Goal: Complete application form: Complete application form

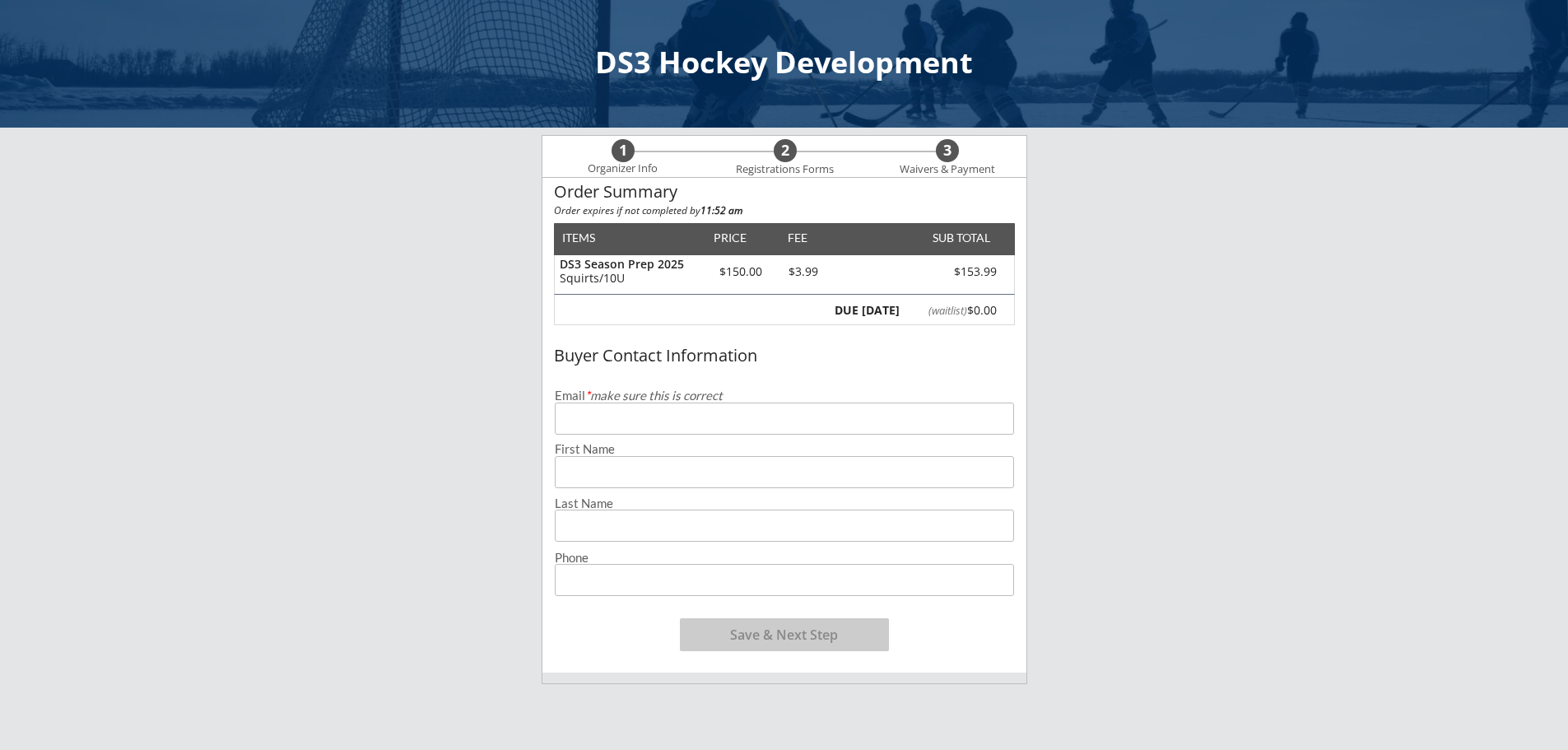
click at [717, 413] on input "email" at bounding box center [784, 418] width 459 height 33
click at [716, 422] on input "email" at bounding box center [784, 418] width 459 height 33
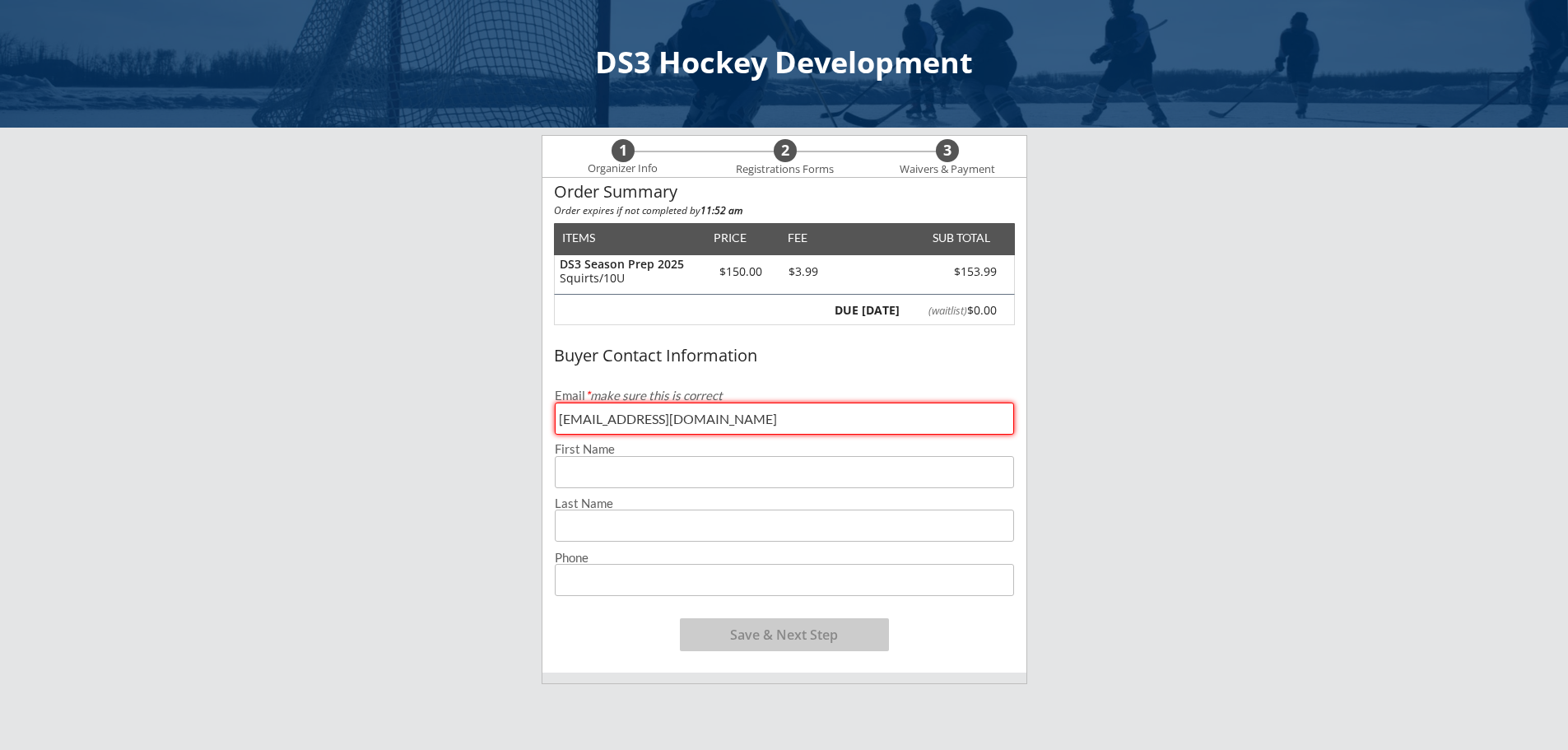
type input "jkellerod@gmail.com"
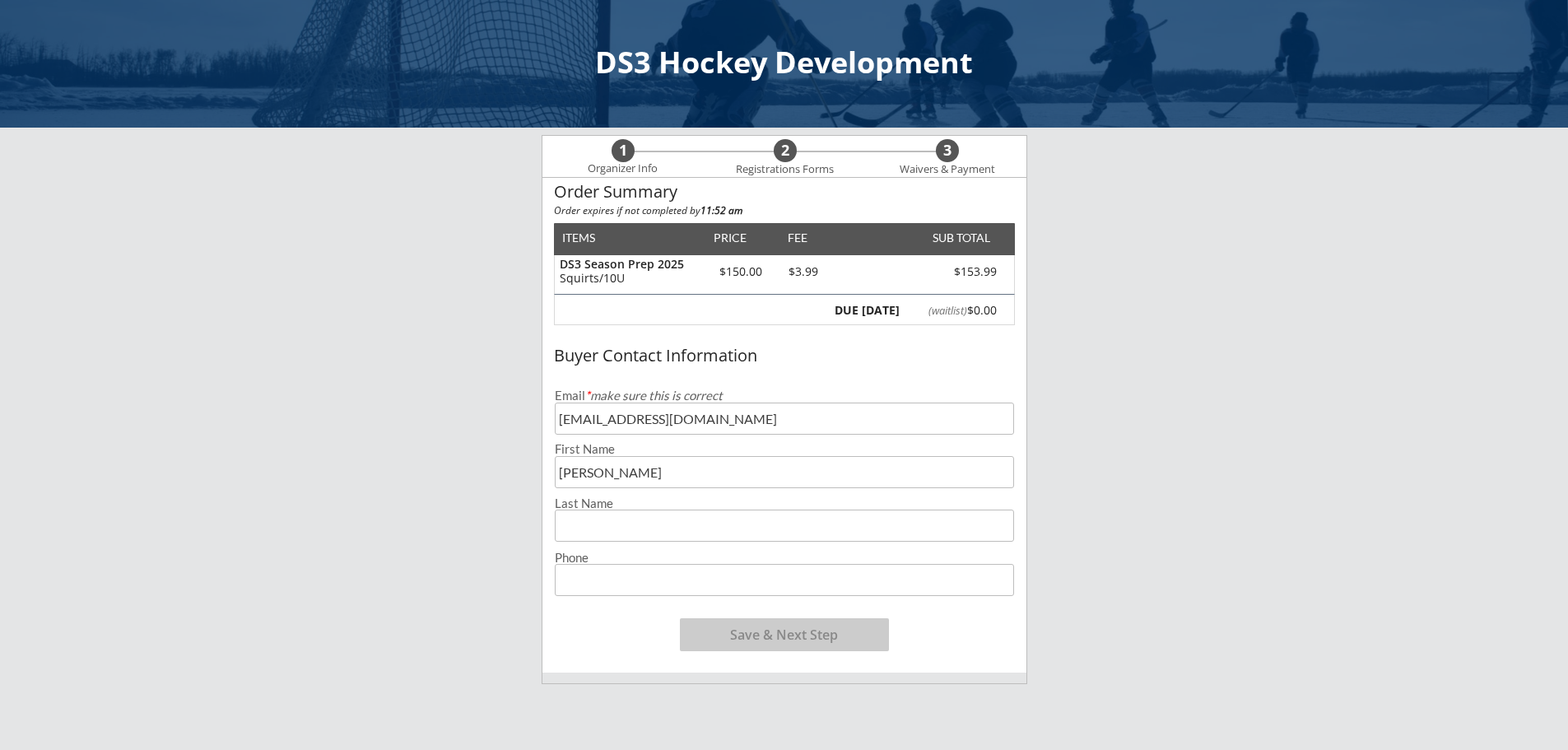
type input "Jessica"
type input "Keller"
type input "(701) 471-5107"
click at [761, 633] on button "Save & Next Step" at bounding box center [784, 634] width 209 height 33
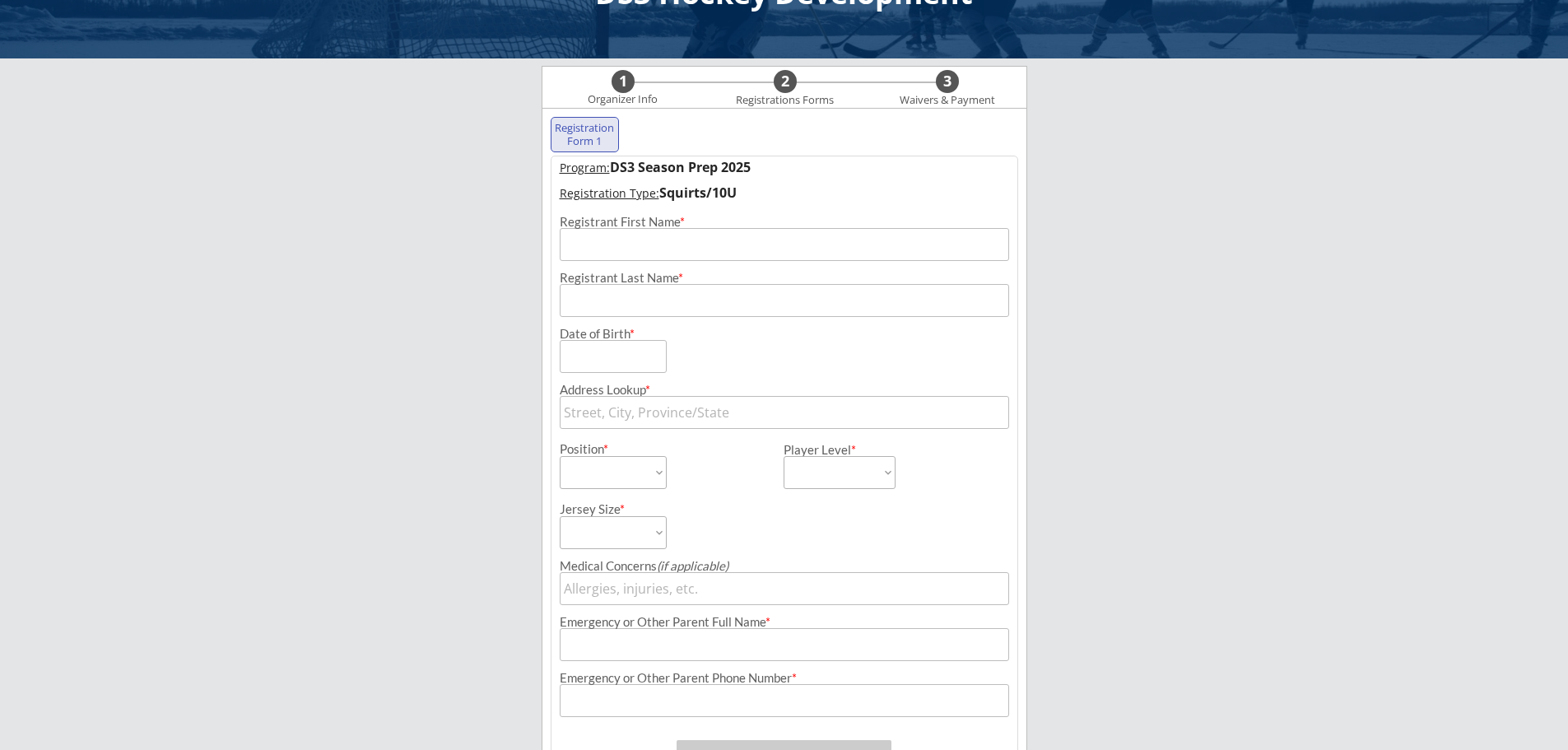
scroll to position [118, 0]
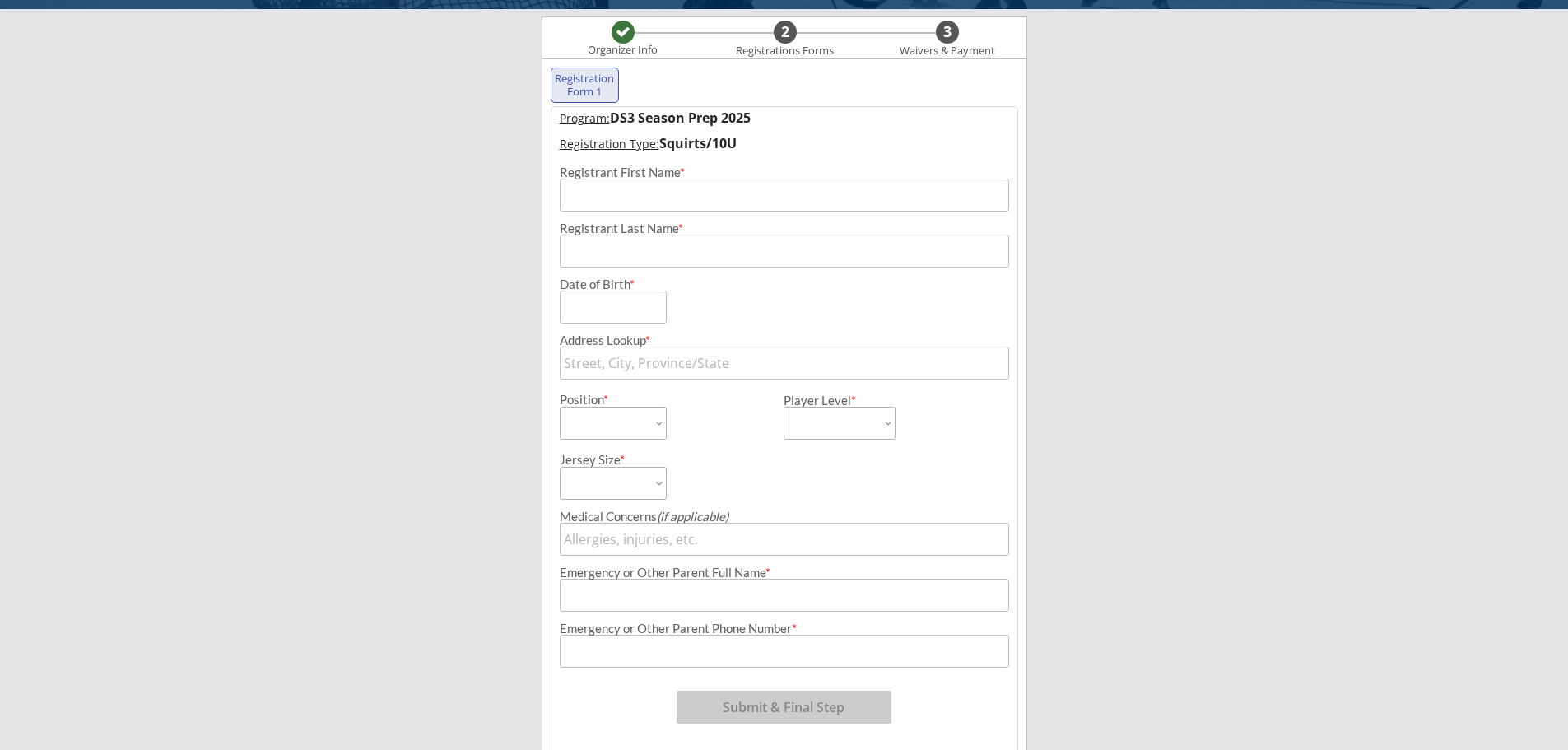
click at [707, 195] on input "input" at bounding box center [784, 194] width 449 height 33
type input "Brita"
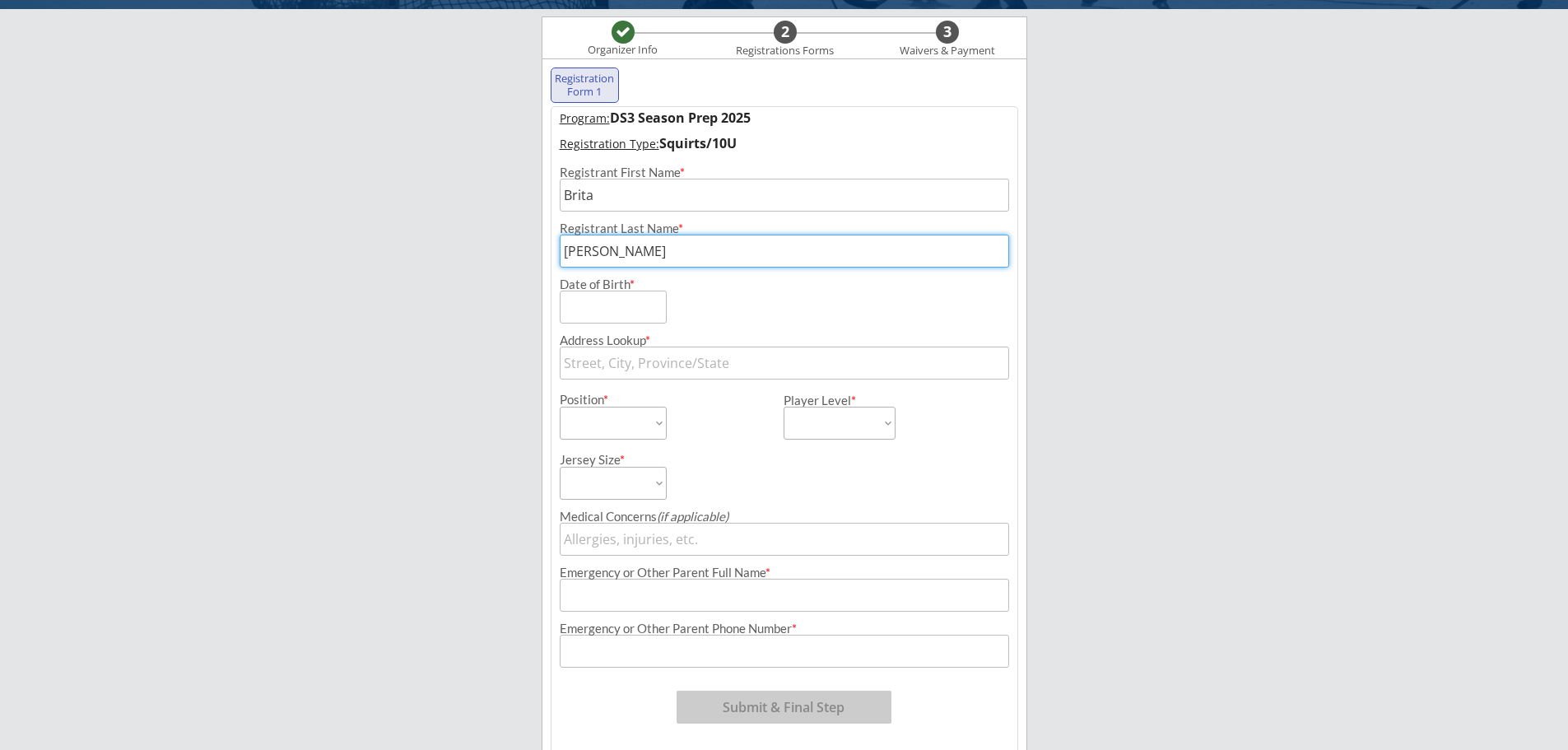
type input "Keller"
click at [583, 303] on input "input" at bounding box center [613, 307] width 107 height 33
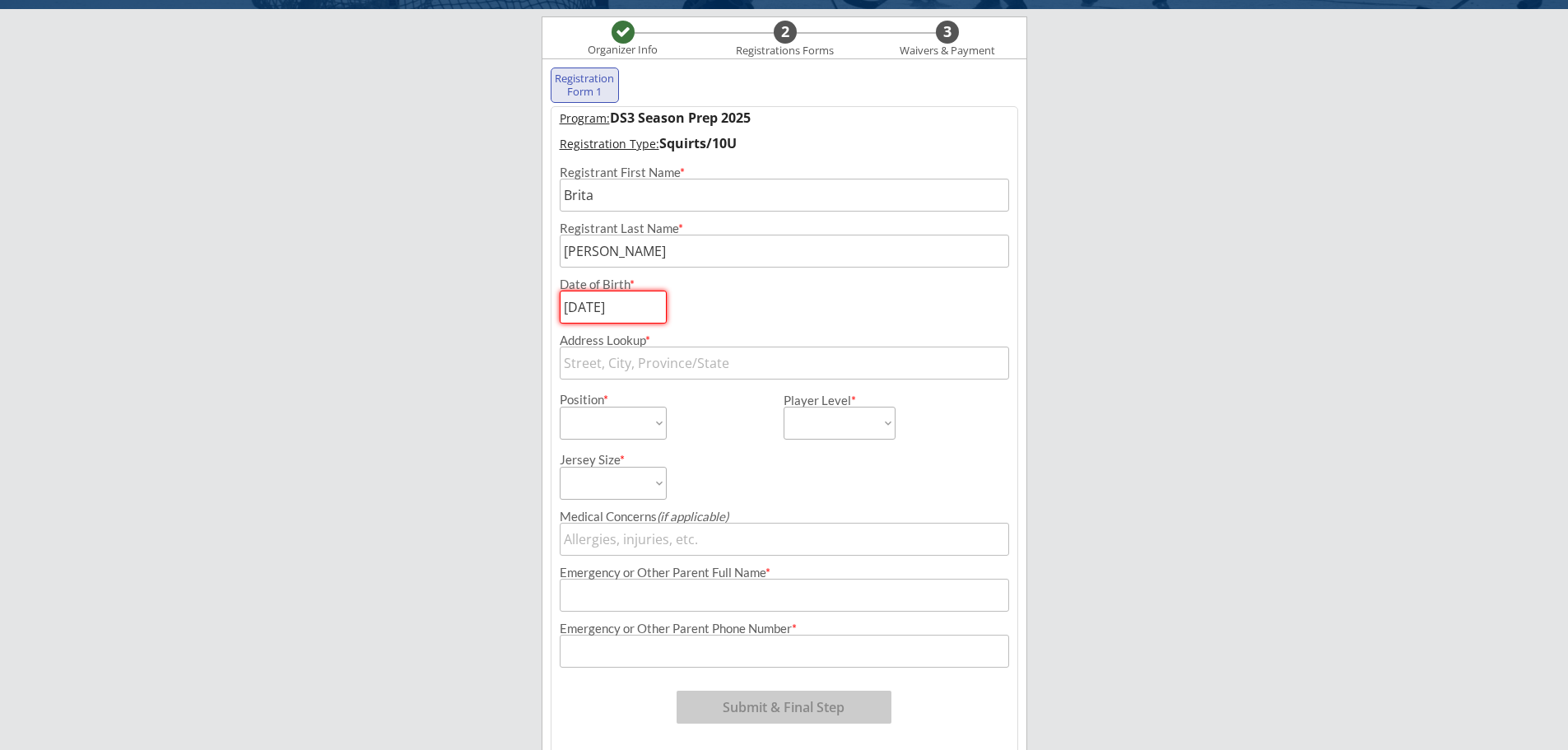
type input "08/05/2014"
click at [646, 365] on input "text" at bounding box center [784, 363] width 449 height 33
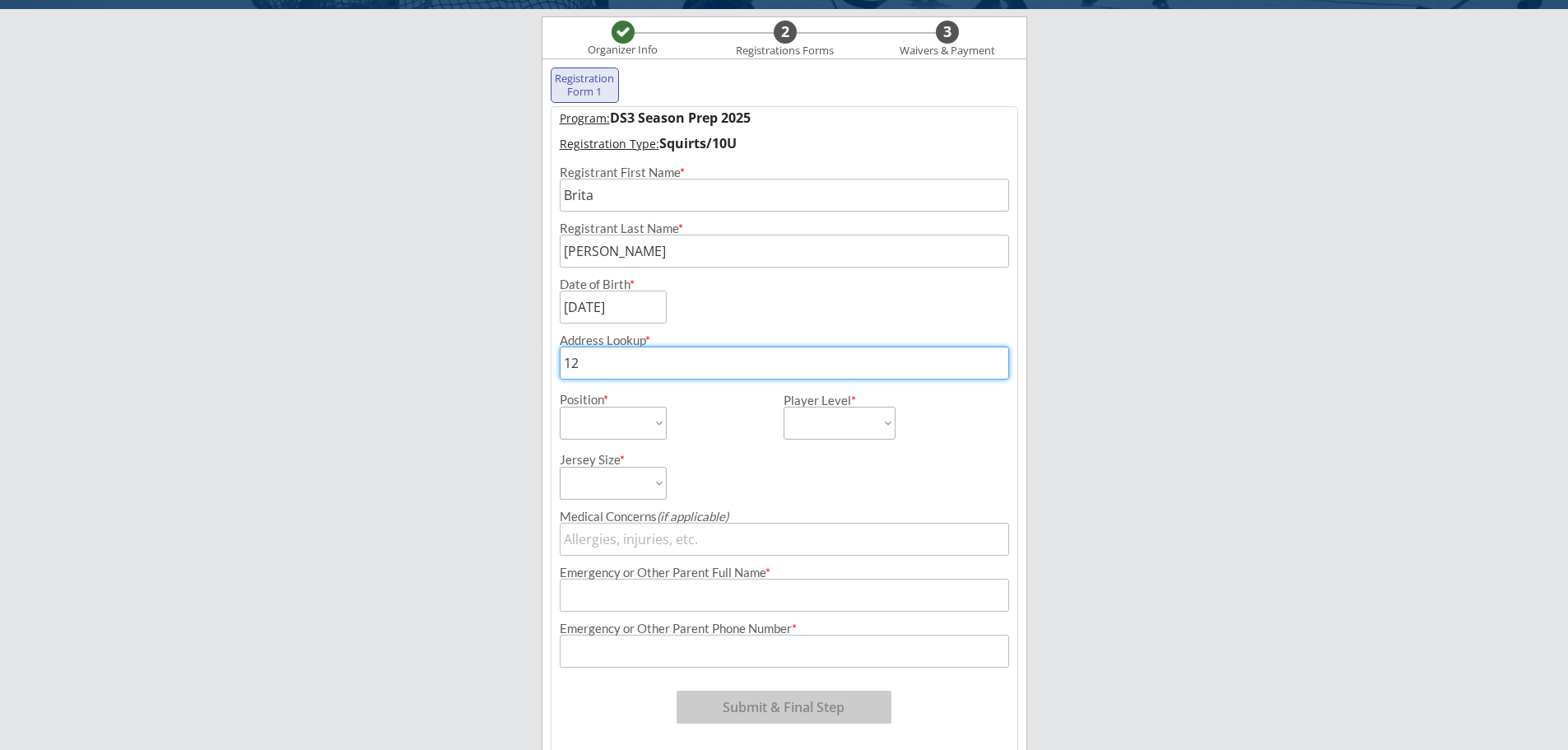
type input "120"
type input "120 Rue Youville, Winnipeg, MB, Canada"
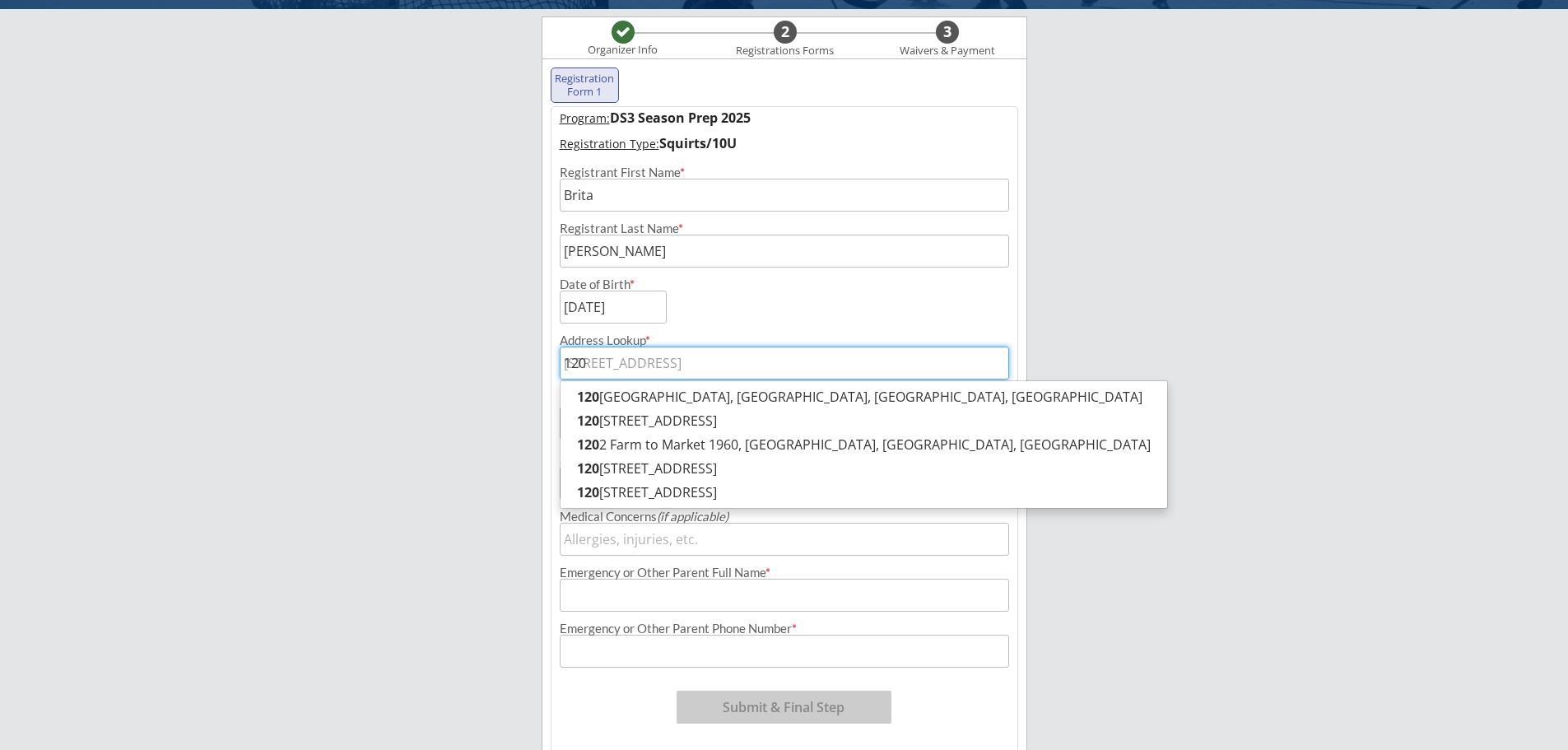
type input "1207"
type input "1207 Glenwood Avenue, Minneapolis, MN, USA"
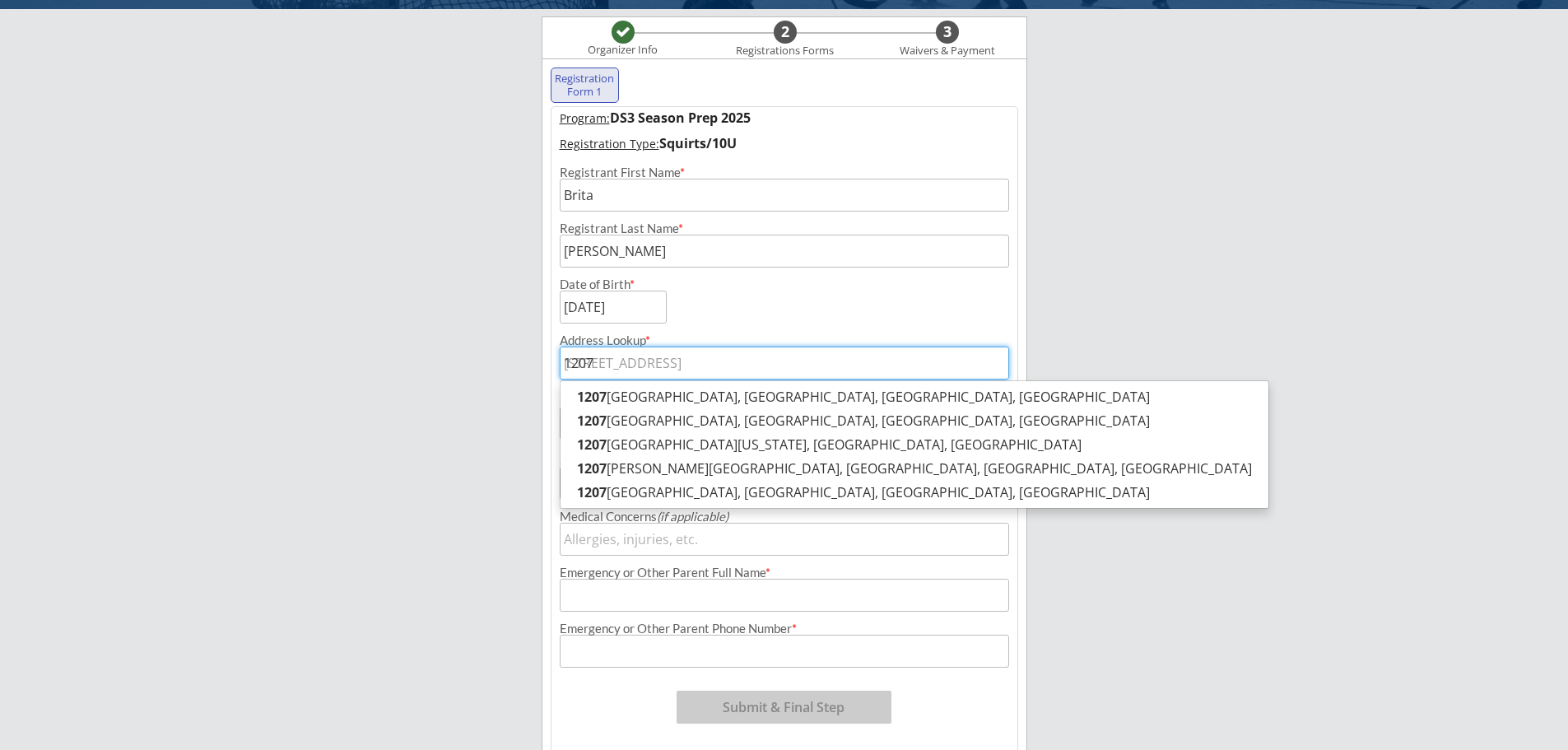
type input "1207"
type input "1207 A"
type input "1207 Amsterdam Avenue, New York, NY, USA"
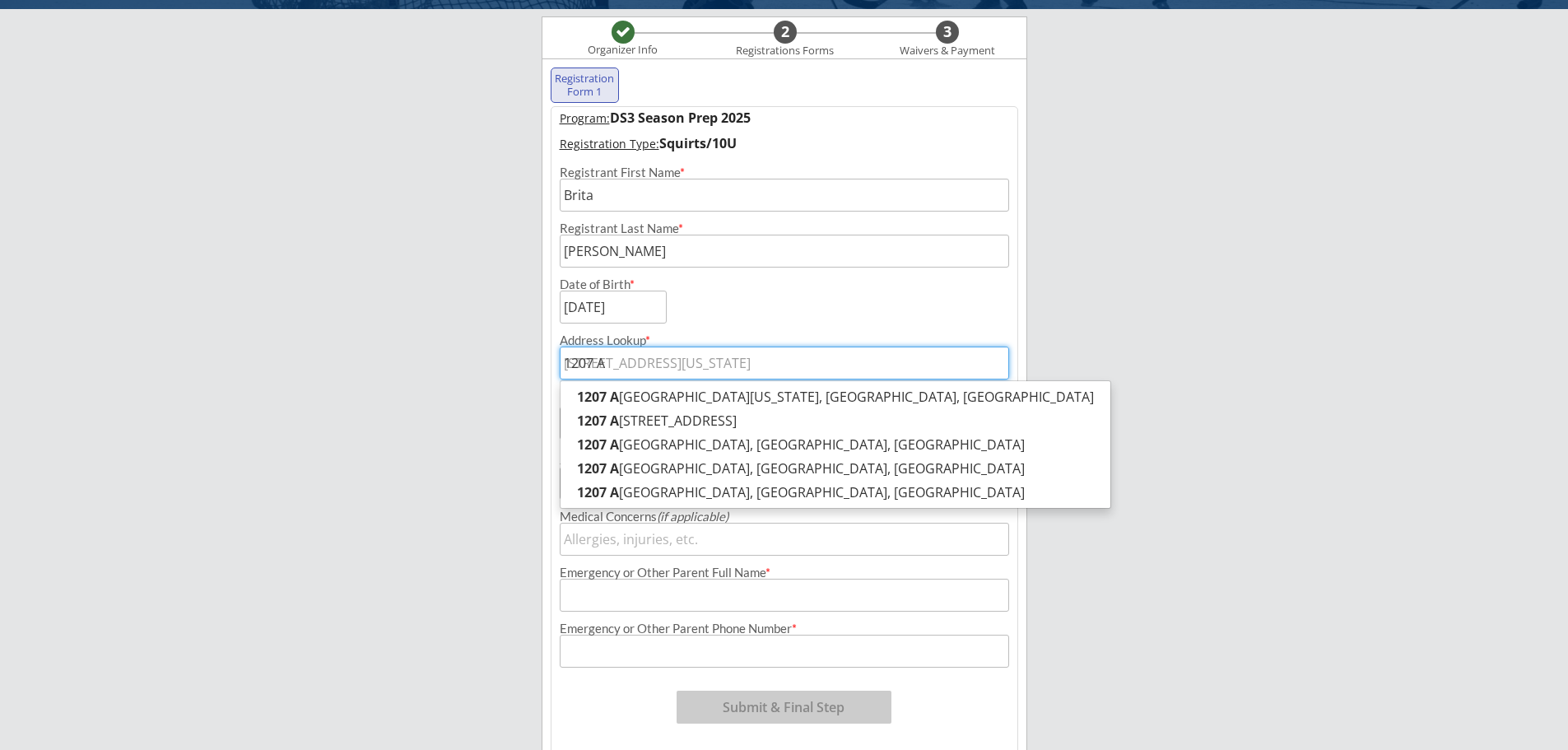
type input "1207 Al"
type input "1207 Allegheny Avenue, Pittsburgh, PA, USA"
type input "1207 Alm"
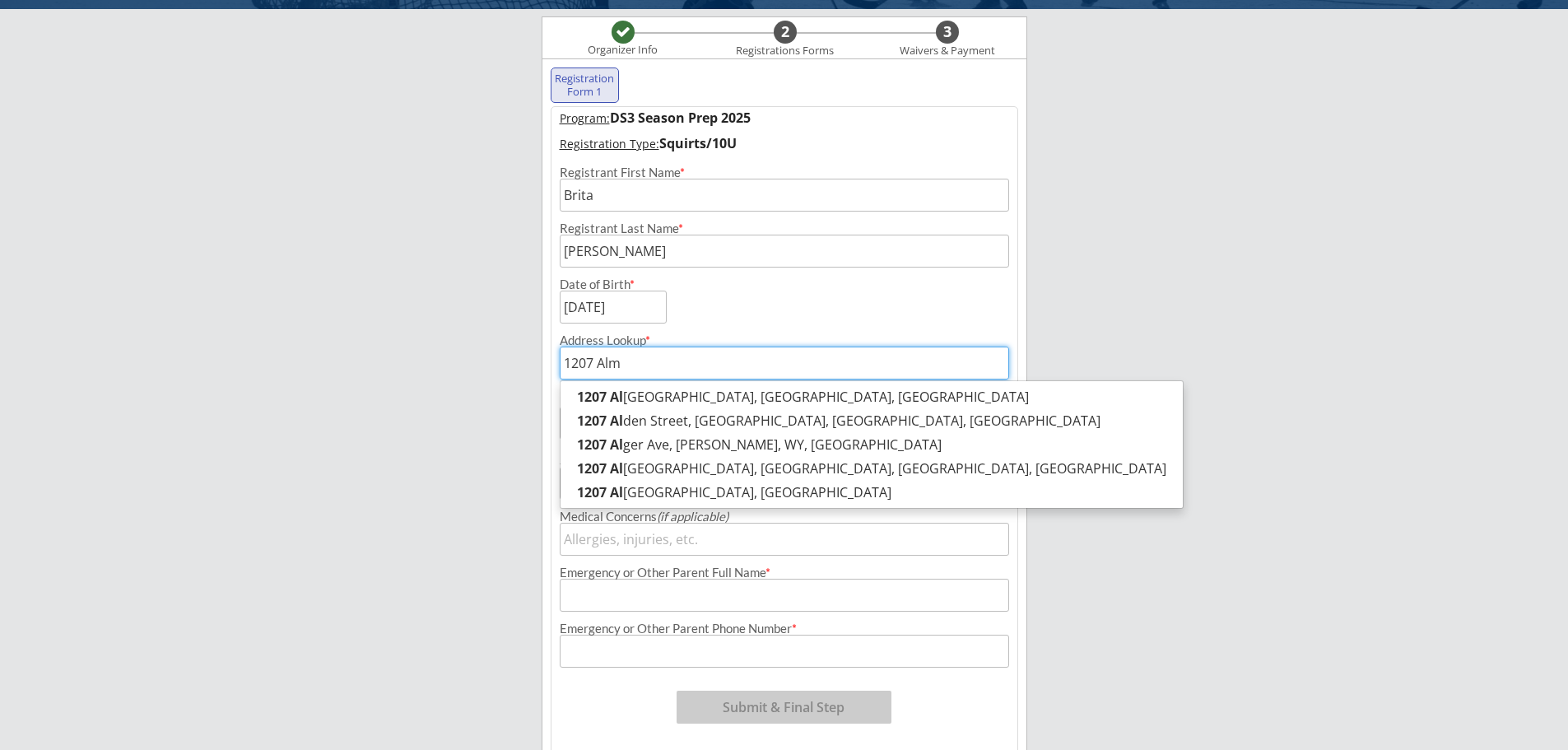
type input "1207 Almond Street, Syracuse, NY, USA"
type input "1207 Almond"
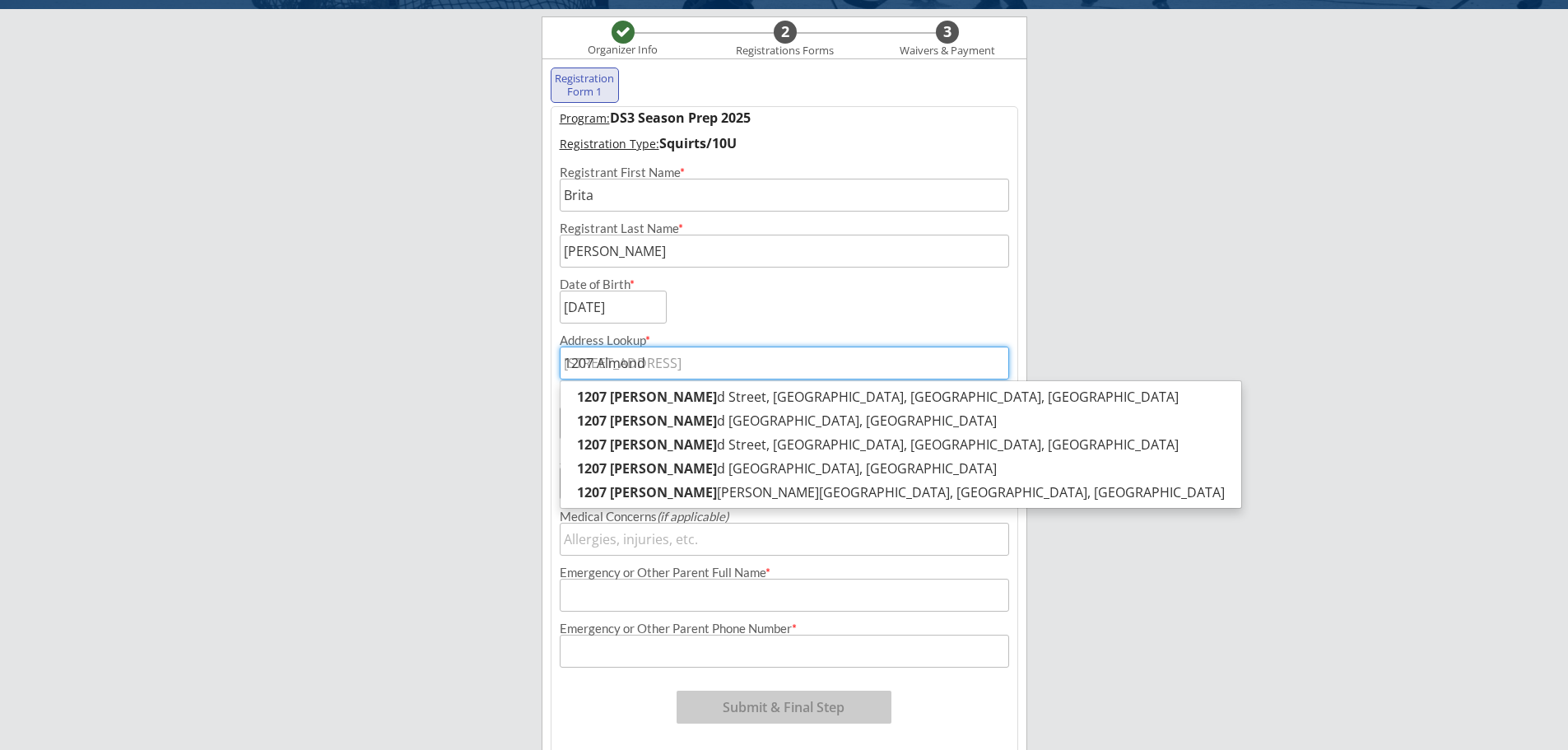
type input "1207 Almond D"
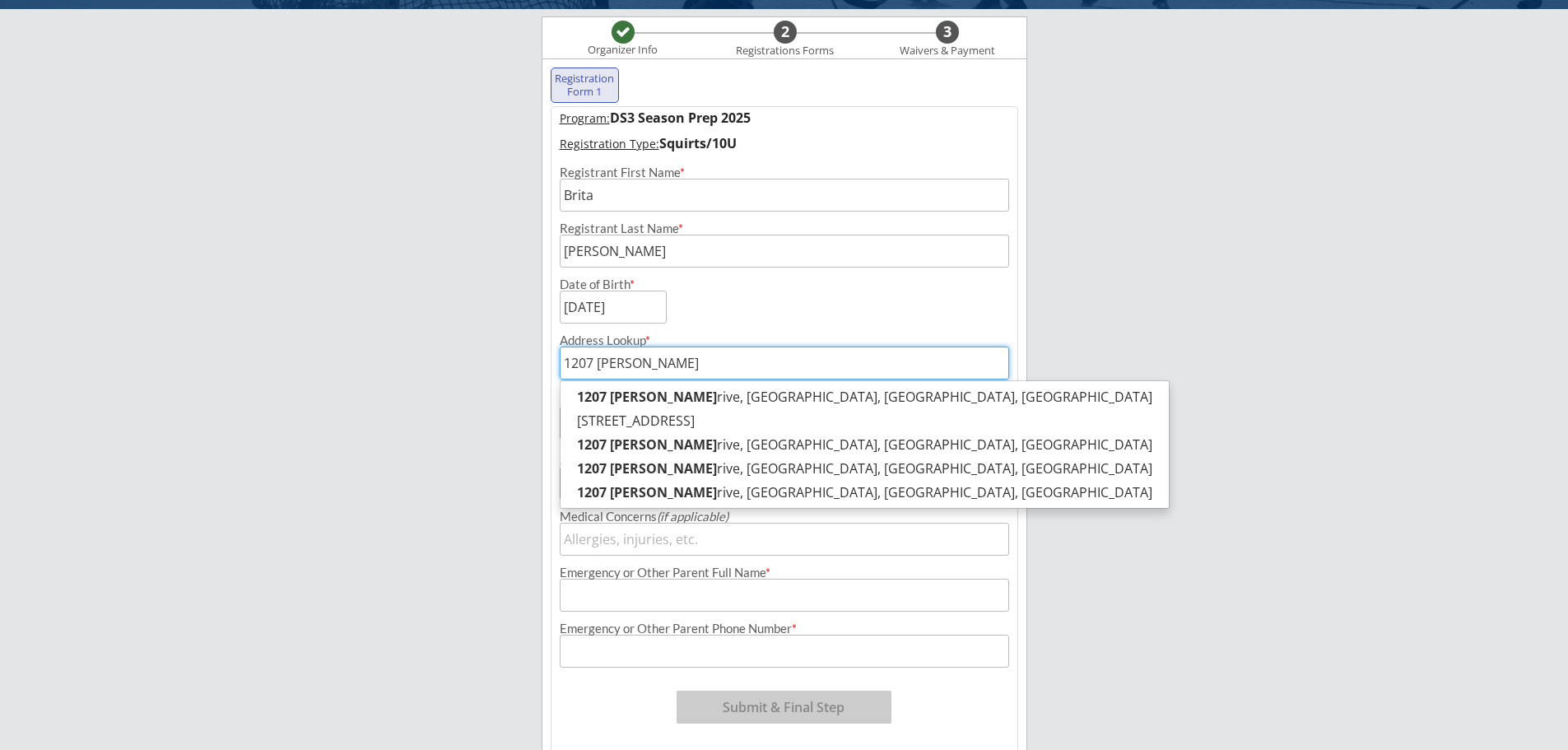
type input "1207 Almond Drive, Bismarck, ND, USA"
type input "1207 Almond Drive"
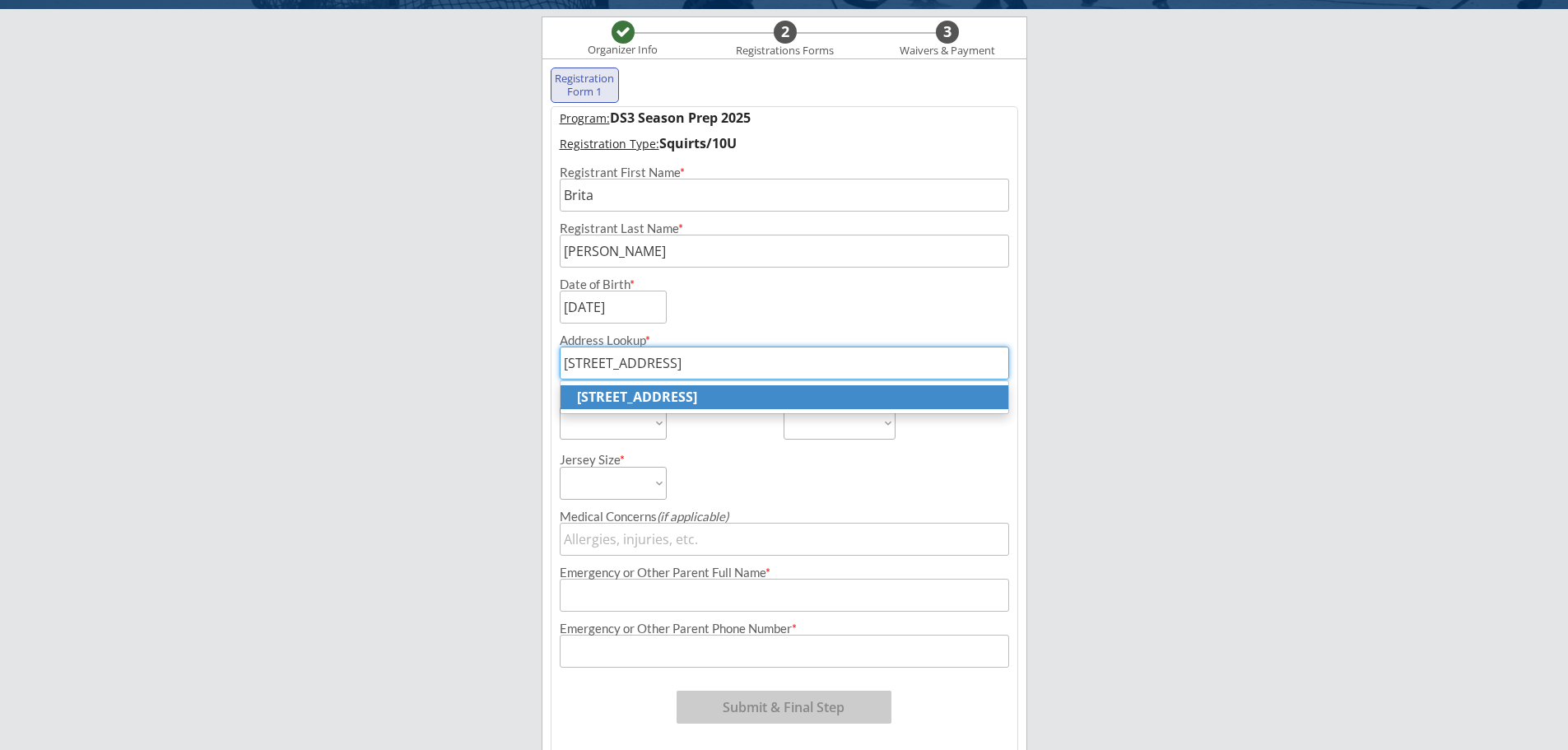
click at [656, 404] on strong "1207 Almond Drive, Bismarck, ND, USA" at bounding box center [637, 396] width 120 height 18
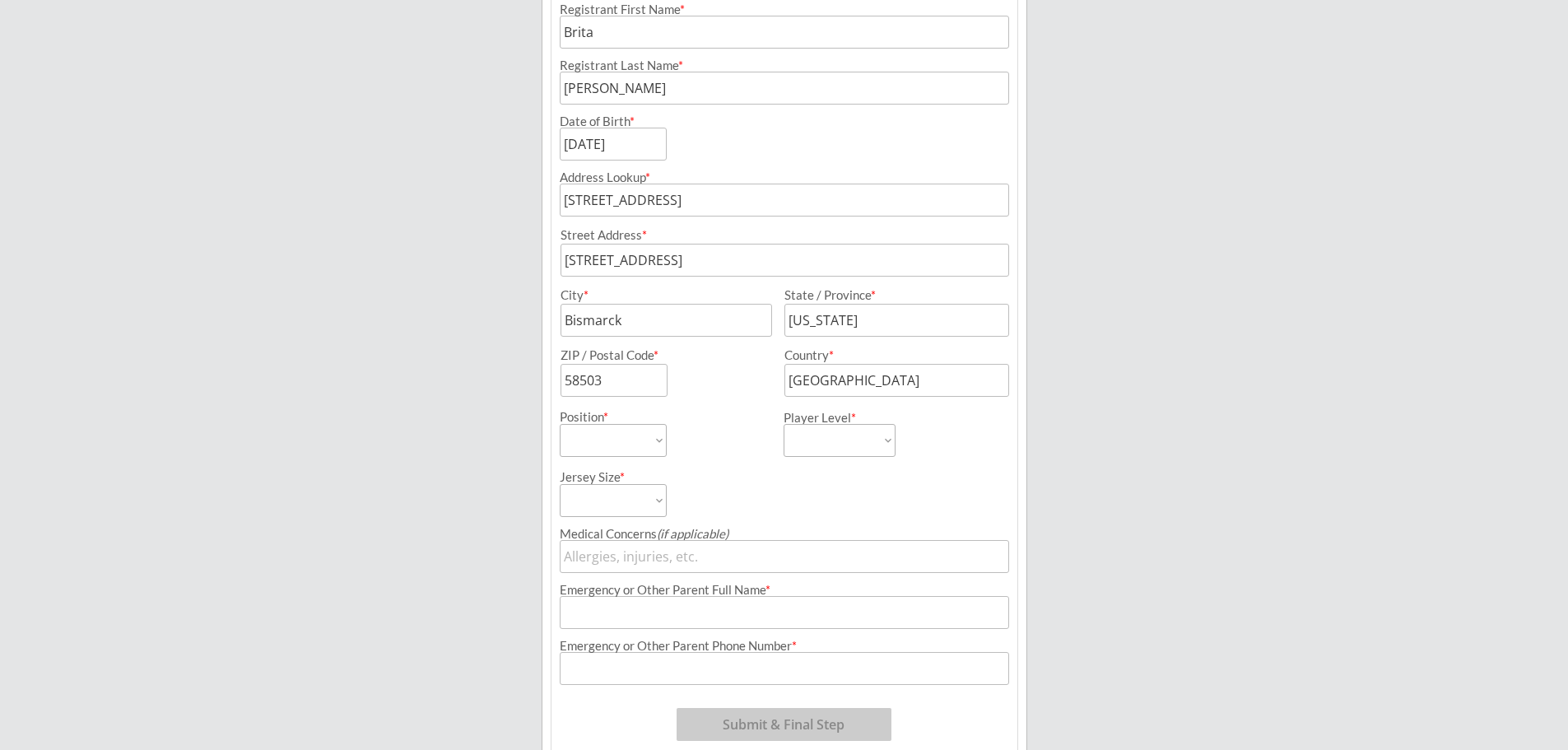
scroll to position [283, 0]
type input "1207 Almond Drive, Bismarck, ND, USA"
click at [596, 442] on select "Forward Defense Goalie" at bounding box center [613, 438] width 107 height 33
select select ""Forward""
click at [560, 422] on select "Forward Defense Goalie" at bounding box center [613, 438] width 107 height 33
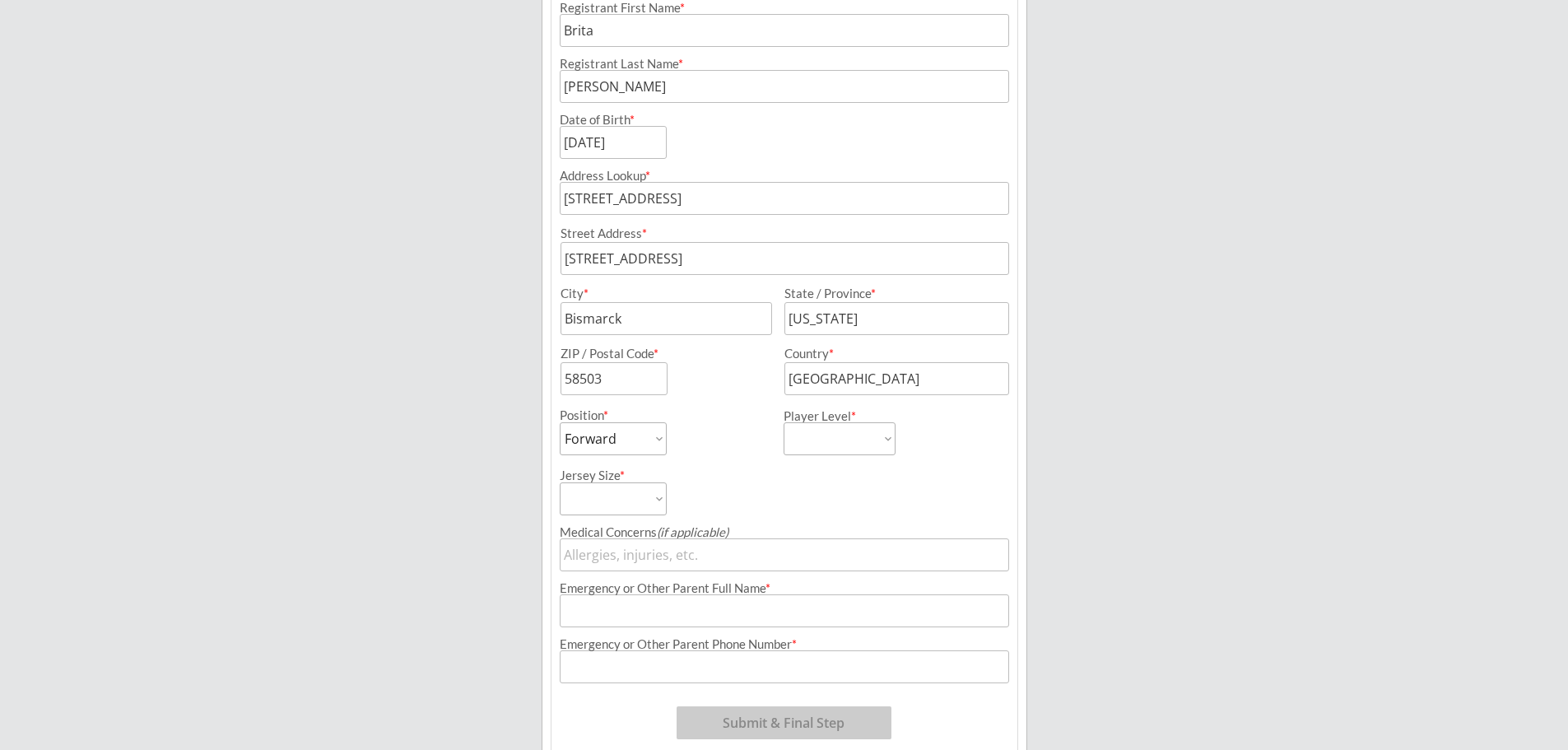
click at [845, 445] on select "Peewee/12U Mite Squirt/10U Bantam/15U Highschool" at bounding box center [840, 438] width 112 height 33
select select ""Squirt/10U""
click at [784, 422] on select "Peewee/12U Mite Squirt/10U Bantam/15U Highschool" at bounding box center [840, 438] width 112 height 33
click at [605, 502] on select "Youth Small Youth Medium Youth Large Youth XL Adult Small Adult Medium Adult La…" at bounding box center [613, 498] width 107 height 33
select select ""Youth XL""
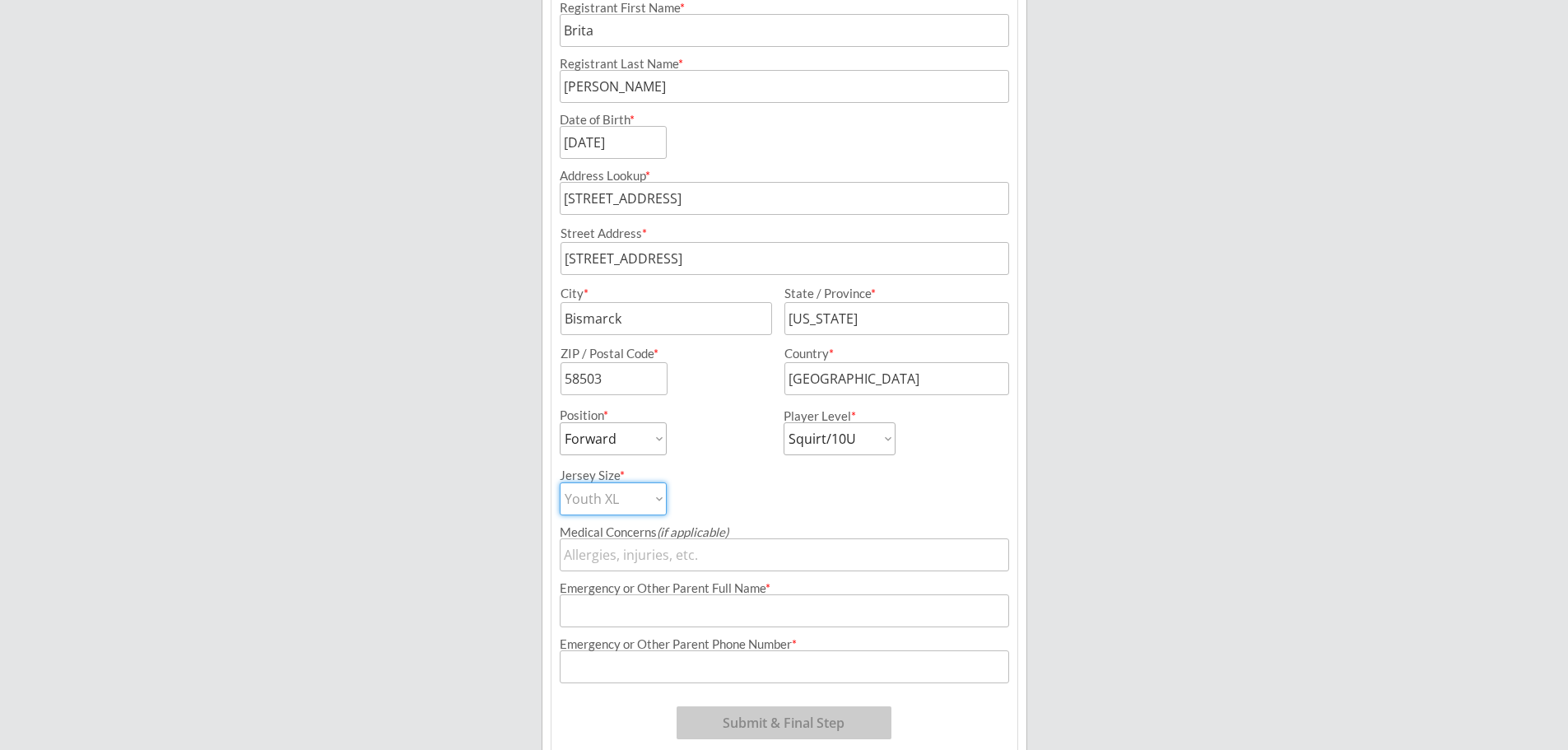
click at [560, 482] on select "Youth Small Youth Medium Youth Large Youth XL Adult Small Adult Medium Adult La…" at bounding box center [613, 498] width 107 height 33
click at [665, 557] on input "input" at bounding box center [784, 554] width 449 height 33
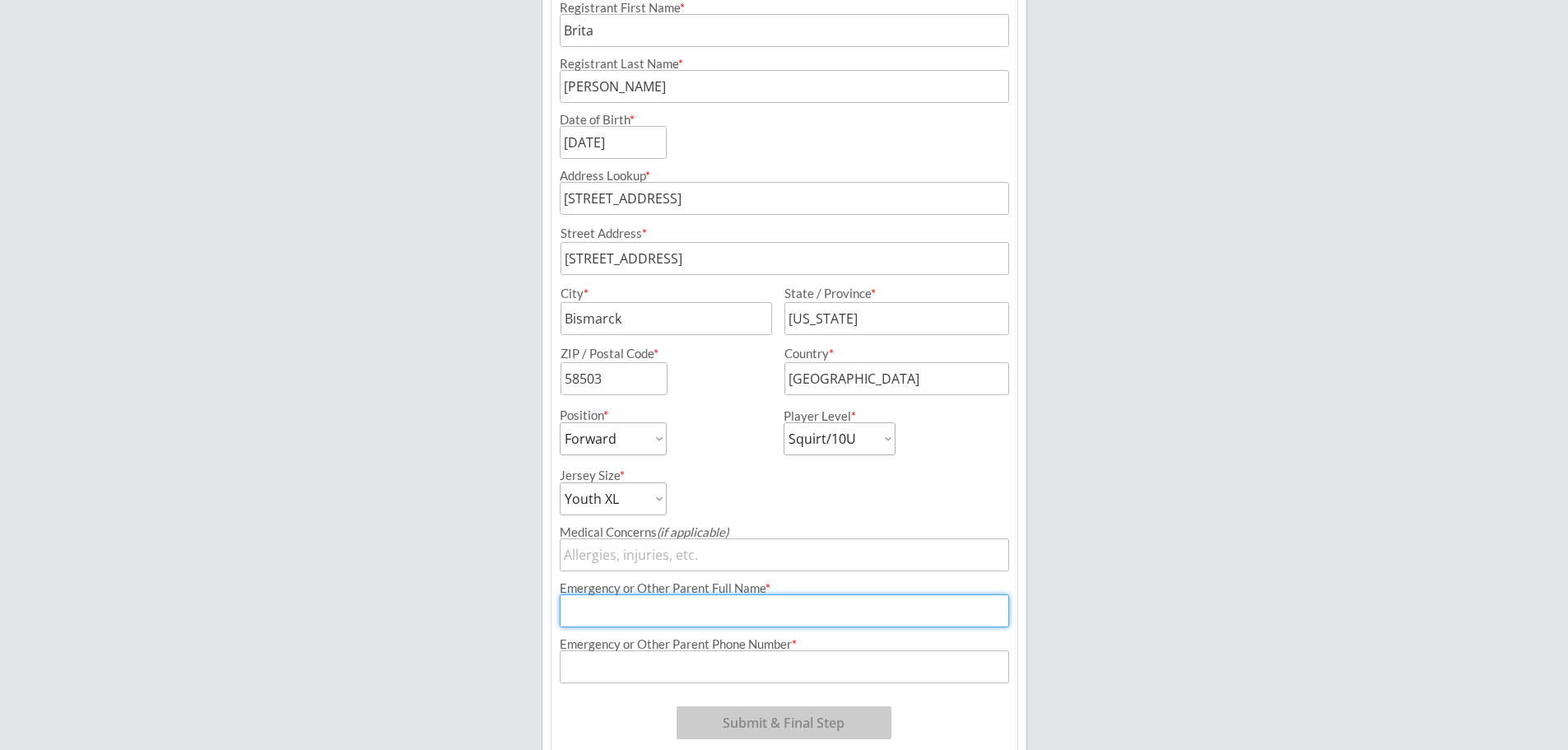
click at [690, 609] on input "input" at bounding box center [784, 610] width 449 height 33
type input "Jessica Keller"
click at [609, 662] on input "input" at bounding box center [784, 666] width 449 height 33
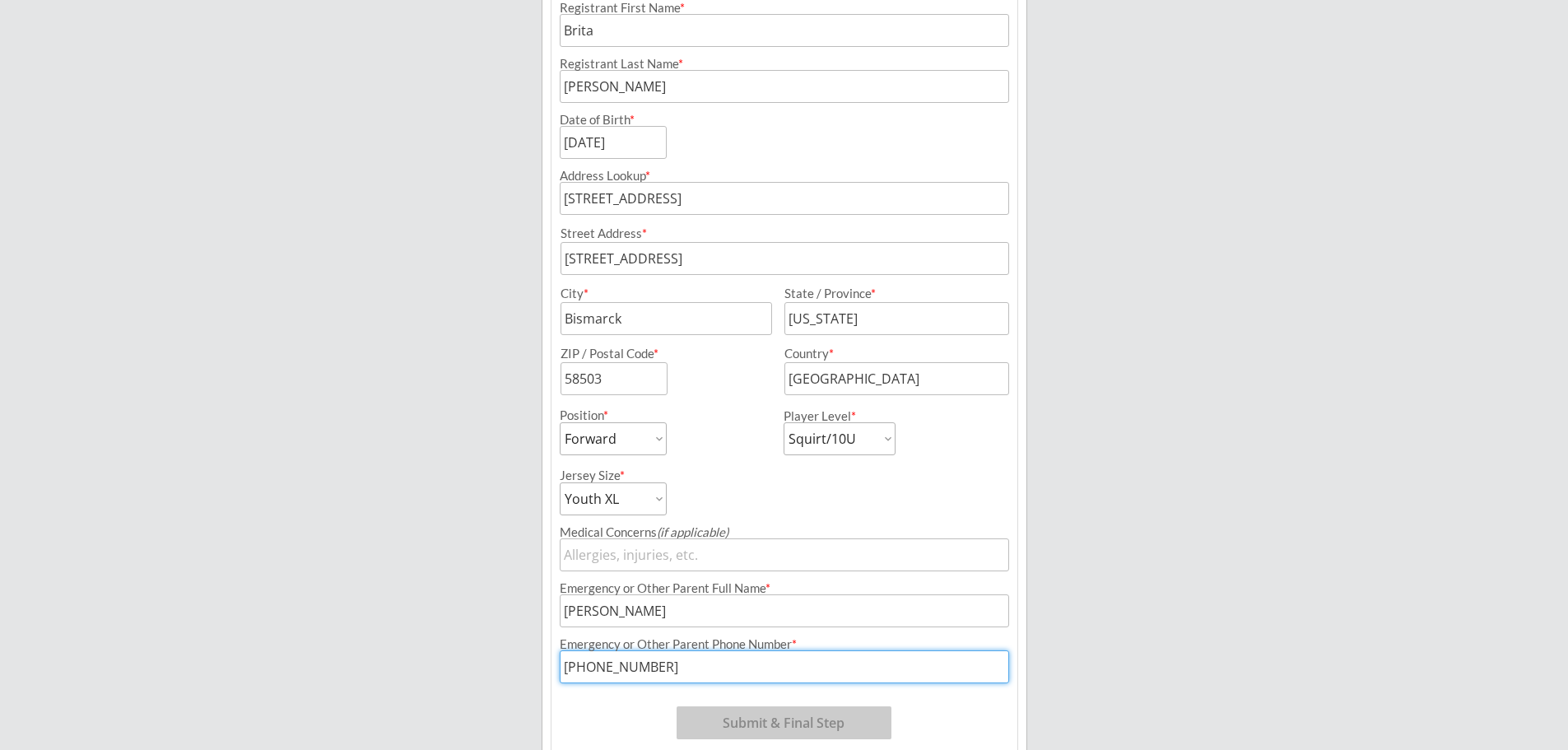
type input "(701) 471-5107"
click at [749, 722] on button "Submit & Final Step" at bounding box center [784, 722] width 215 height 33
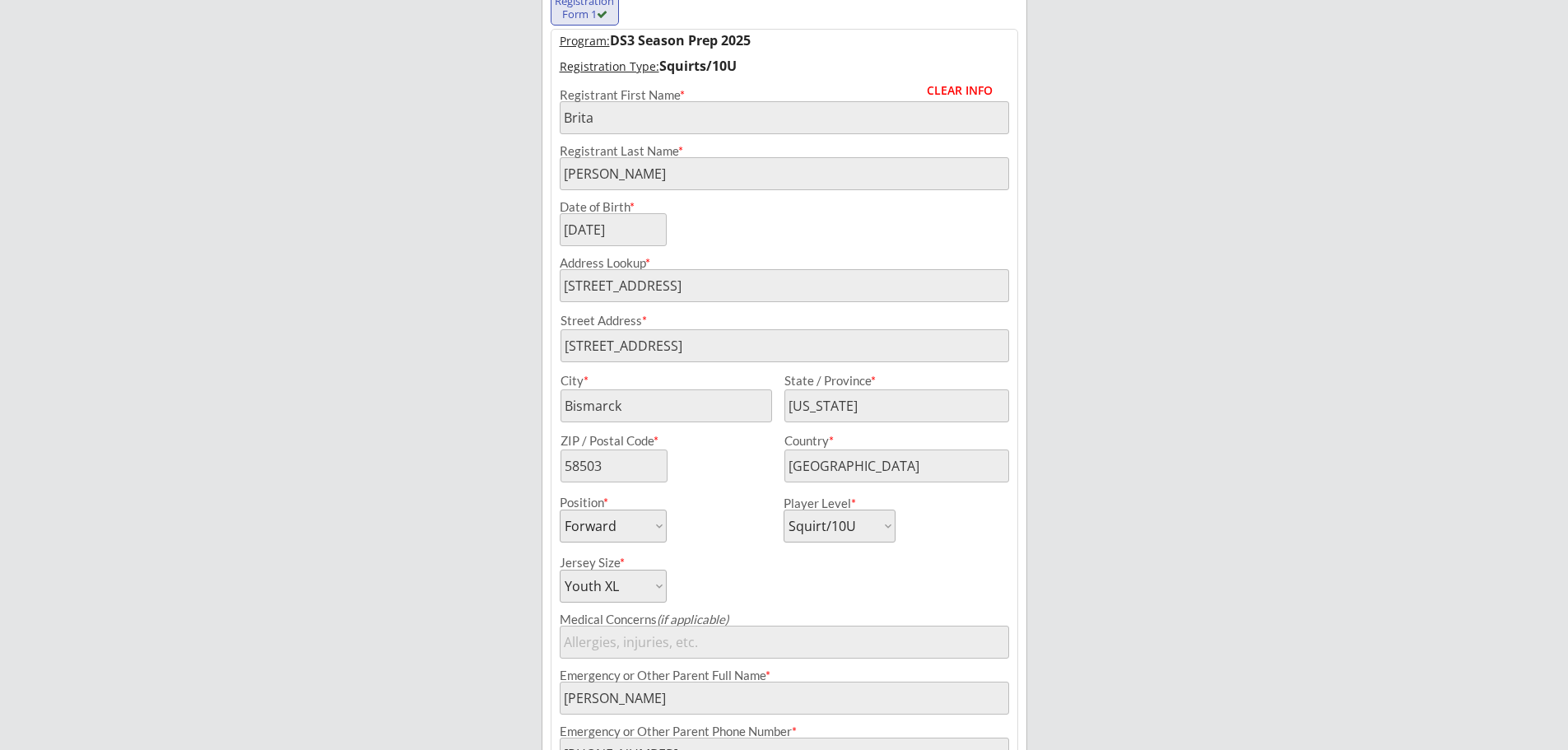
scroll to position [376, 0]
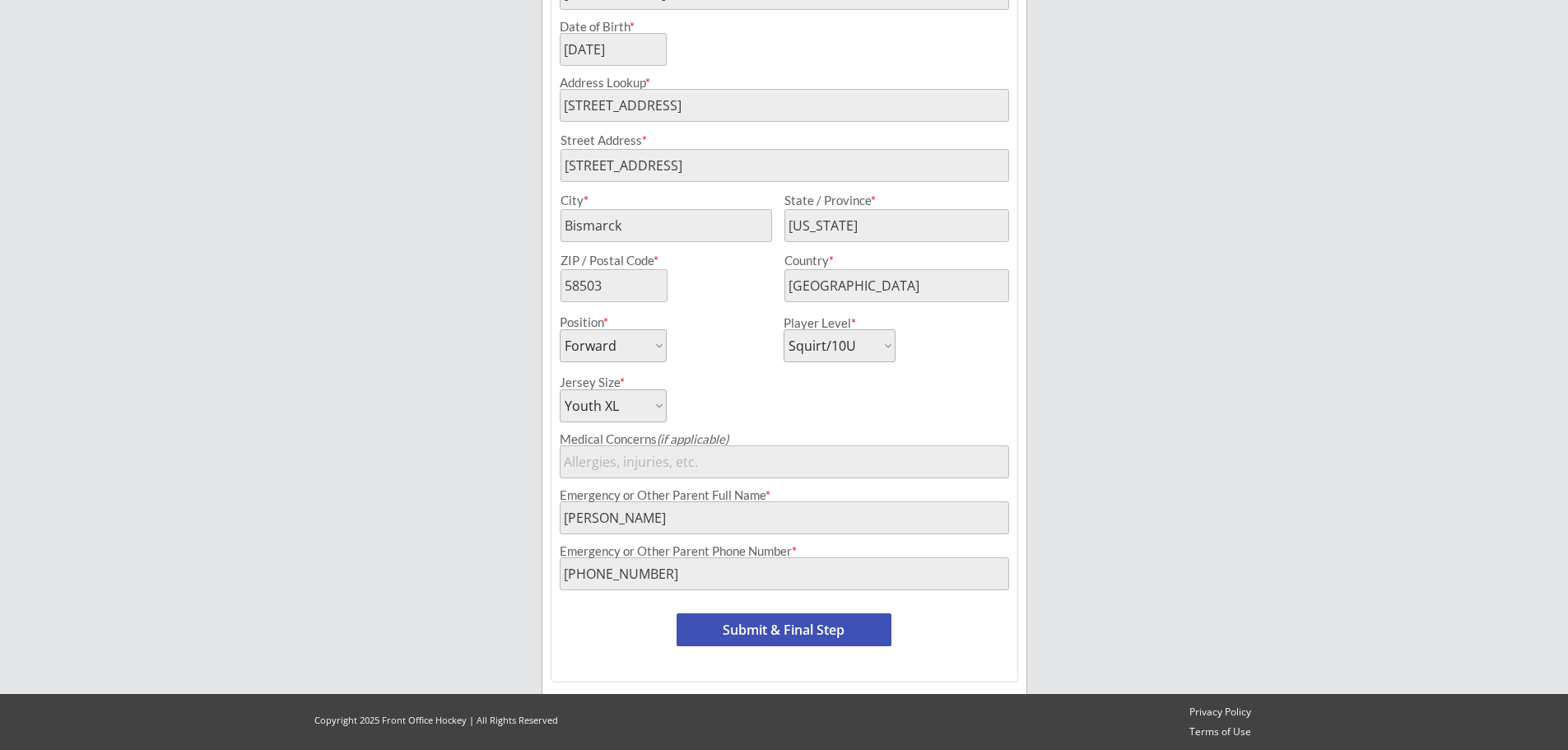
click at [821, 627] on button "Submit & Final Step" at bounding box center [784, 629] width 215 height 33
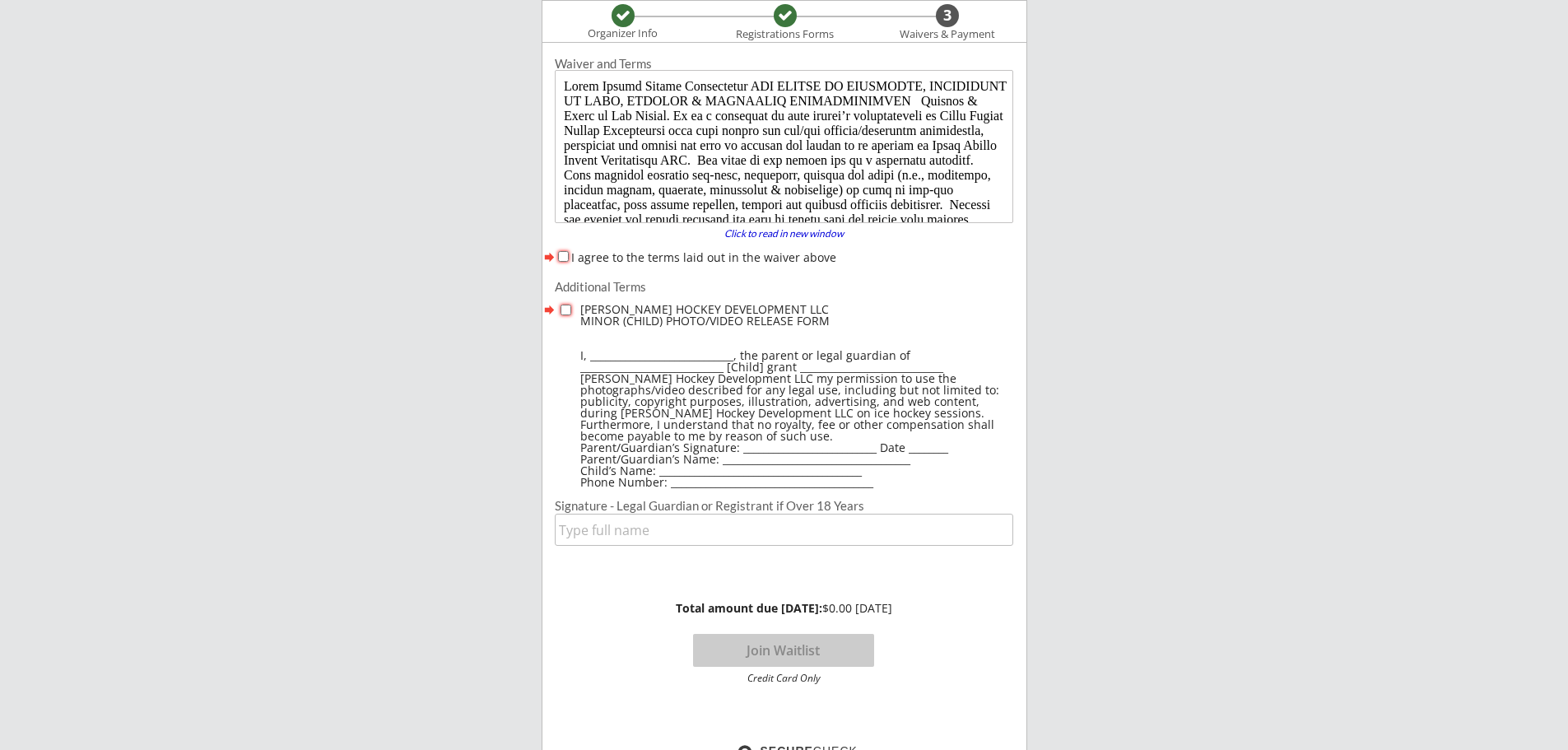
scroll to position [0, 0]
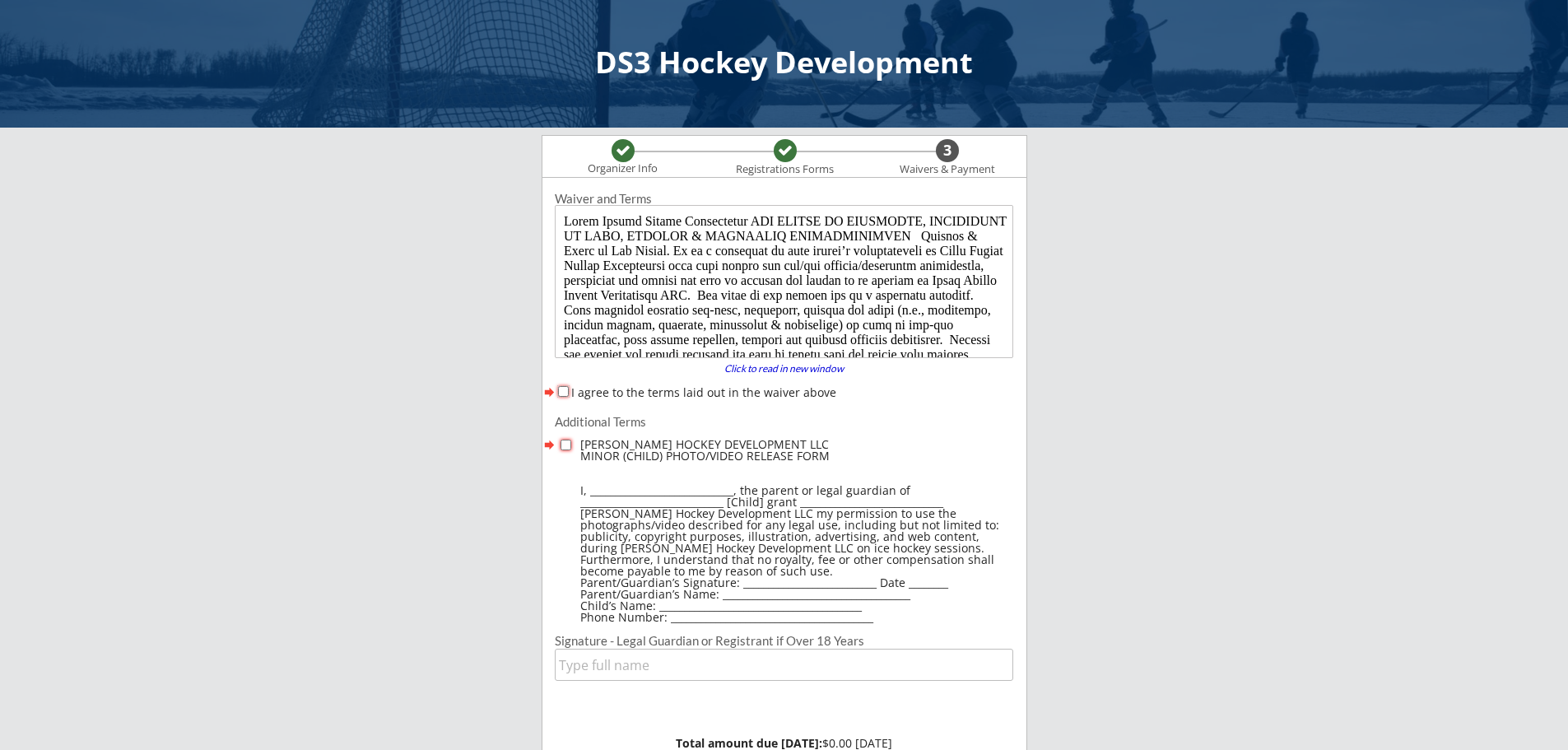
click at [559, 392] on input "I agree to the terms laid out in the waiver above" at bounding box center [563, 391] width 11 height 11
checkbox input "true"
click at [563, 436] on div "Additional Terms forward DAVID SIMOES HOCKEY DEVELOPMENT LLC MINOR (CHILD) PHOT…" at bounding box center [784, 521] width 484 height 212
click at [567, 444] on input "checkbox" at bounding box center [566, 444] width 11 height 11
checkbox input "true"
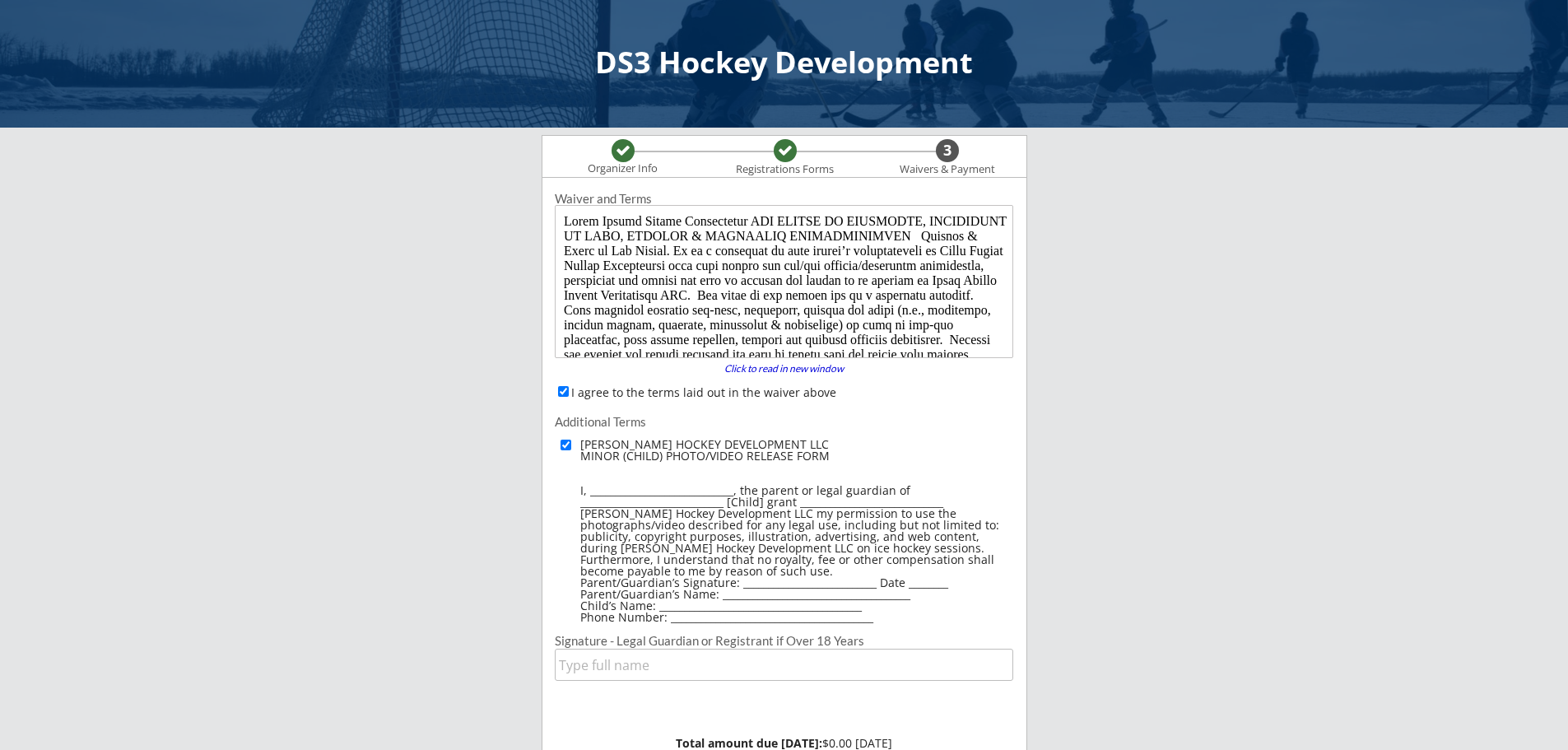
click at [637, 658] on input "input" at bounding box center [784, 664] width 458 height 33
type input "Jessica Keller"
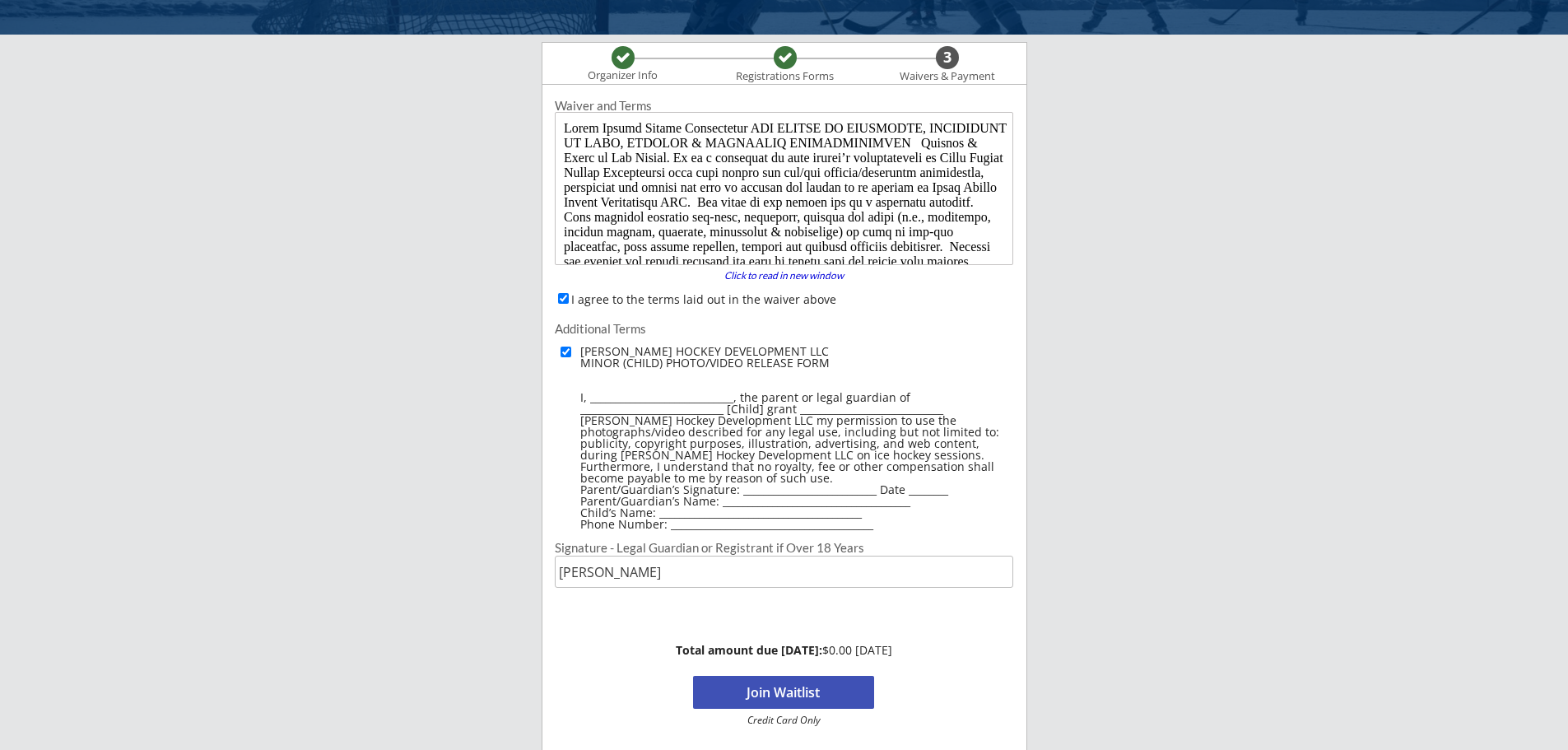
scroll to position [165, 0]
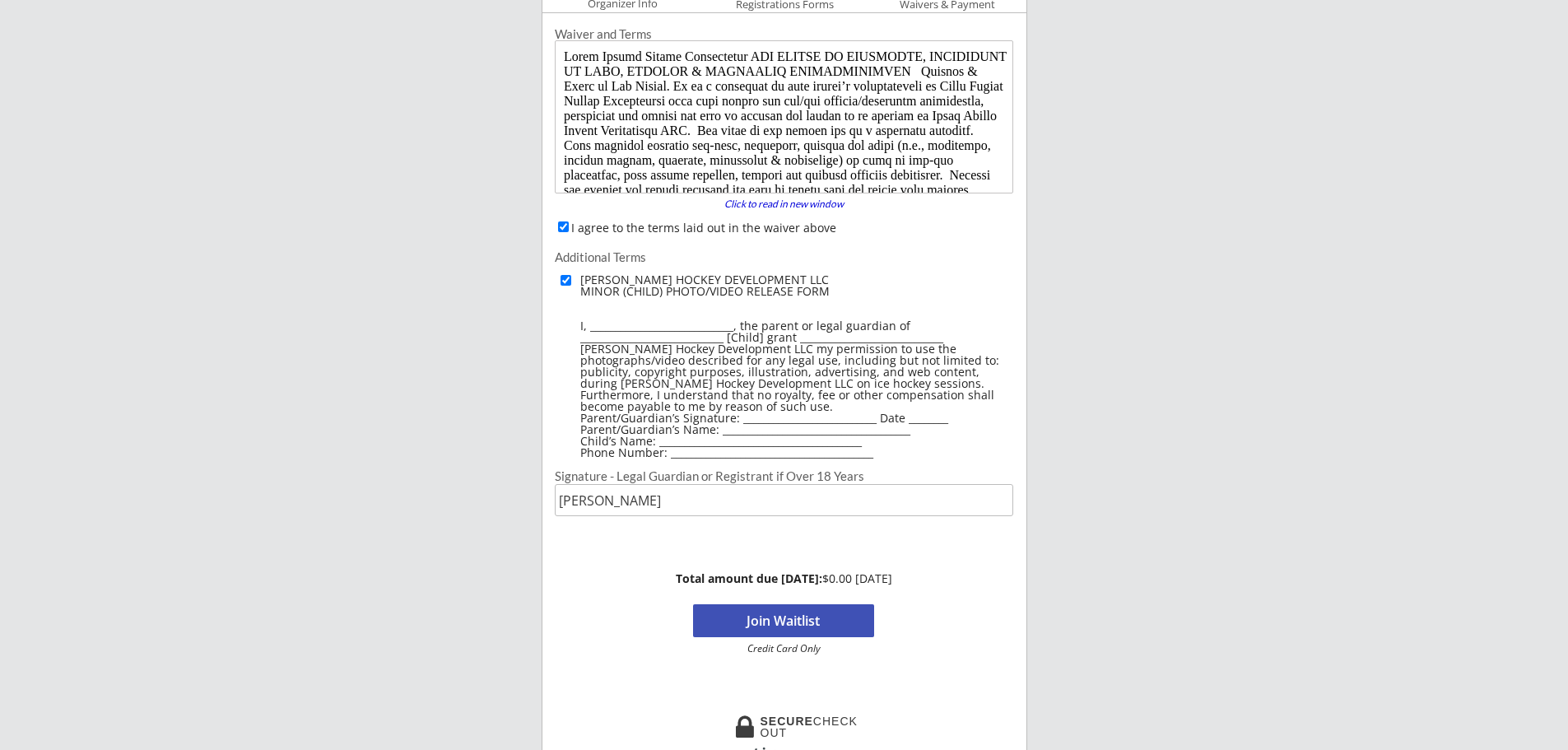
click at [816, 619] on button "Join Waitlist" at bounding box center [784, 620] width 181 height 33
